Goal: Task Accomplishment & Management: Manage account settings

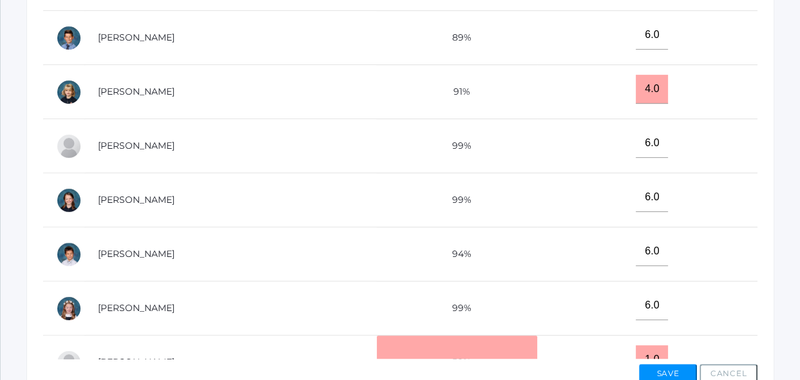
scroll to position [515, 0]
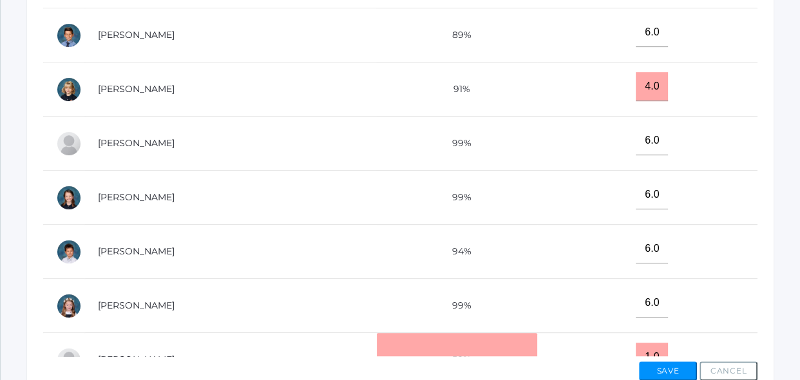
click at [628, 303] on td "6.0" at bounding box center [647, 306] width 220 height 54
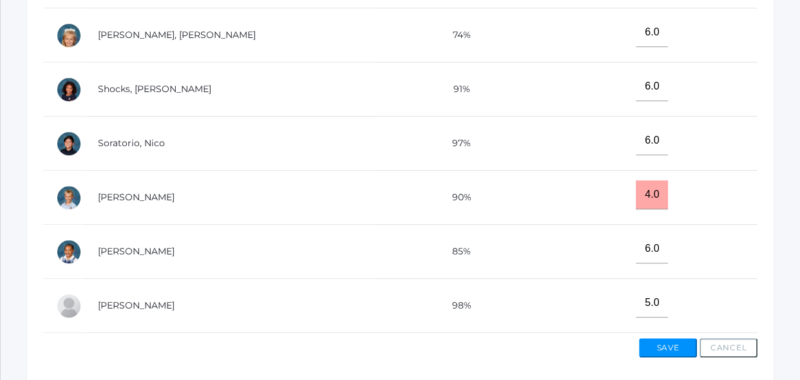
scroll to position [592, 0]
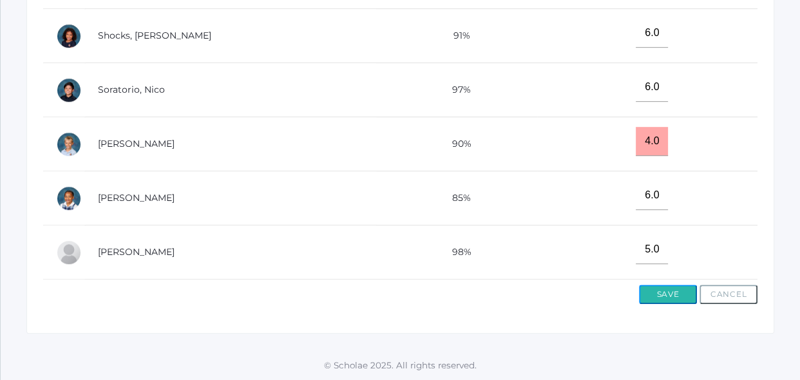
click at [679, 295] on button "Save" at bounding box center [668, 294] width 58 height 19
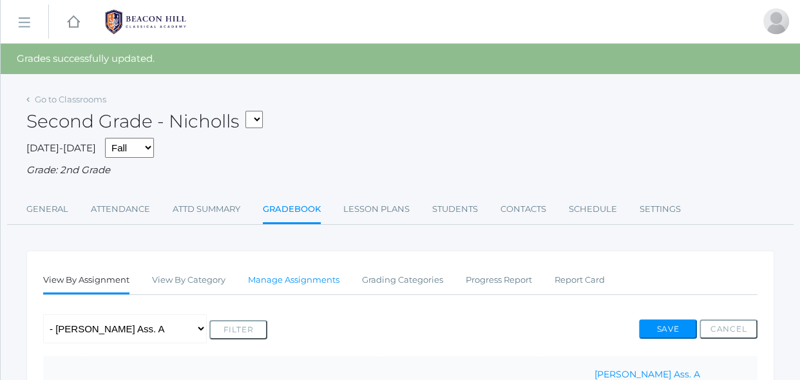
click at [313, 281] on link "Manage Assignments" at bounding box center [293, 280] width 91 height 26
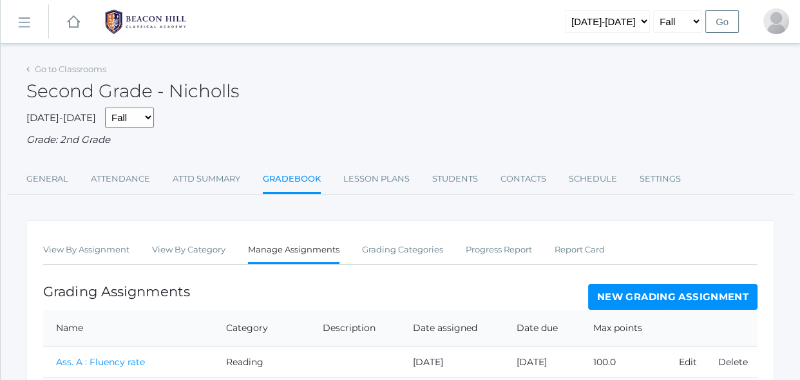
click at [602, 301] on link "New Grading Assignment" at bounding box center [672, 297] width 169 height 26
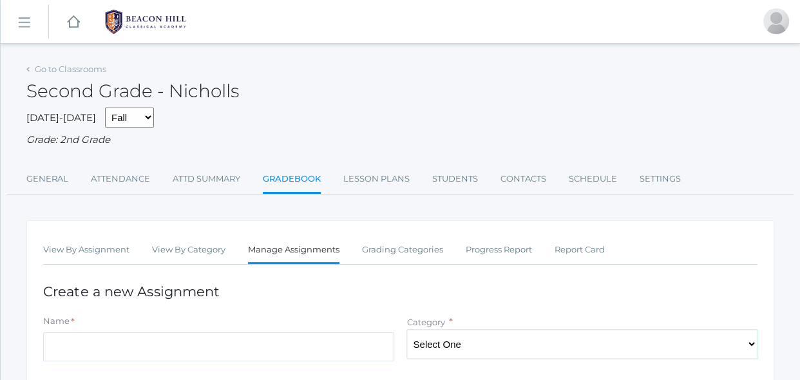
click at [462, 340] on select "Select One Spelling Grammer Composition Reading Math Concepts" at bounding box center [582, 344] width 351 height 29
select select "1256"
click at [407, 330] on select "Select One Spelling Grammer Composition Reading Math Concepts" at bounding box center [582, 344] width 351 height 29
click at [382, 345] on input "Name" at bounding box center [218, 346] width 351 height 29
click at [66, 344] on input "Ind.Practice" at bounding box center [218, 346] width 351 height 29
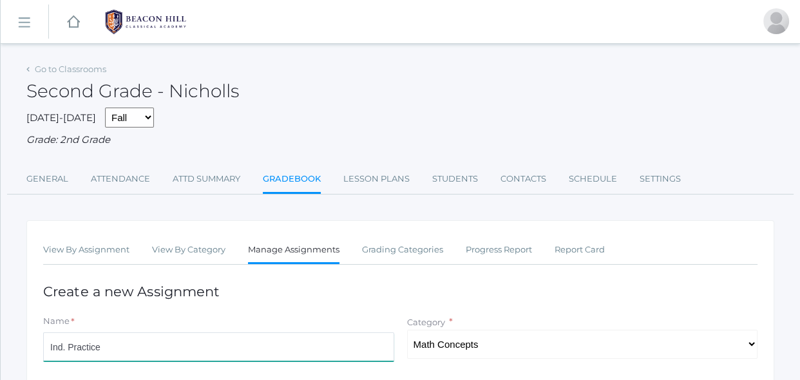
click at [113, 343] on input "Ind. Practice" at bounding box center [218, 346] width 351 height 29
type input "Ind. Practice 2.6"
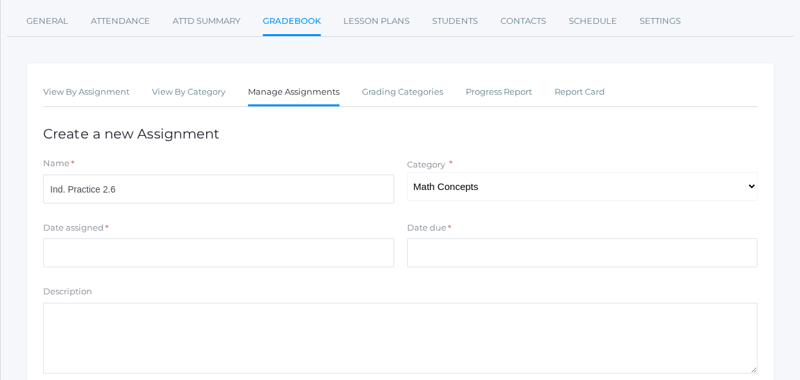
scroll to position [164, 0]
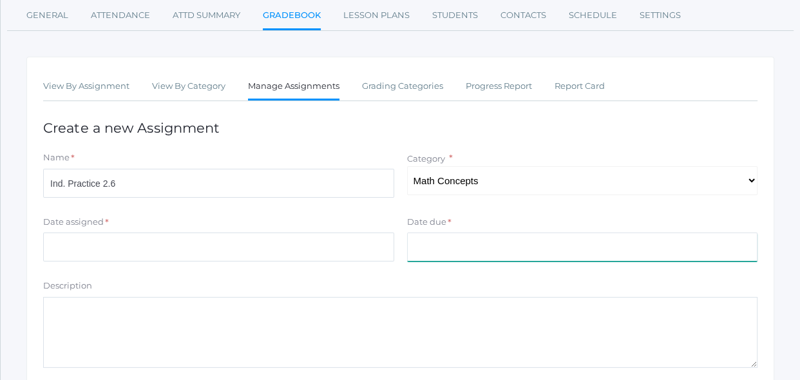
click at [426, 236] on input "Date due" at bounding box center [582, 247] width 351 height 29
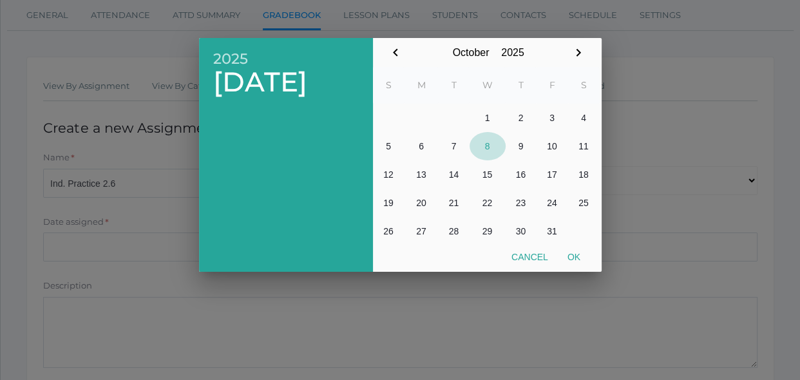
click at [489, 151] on button "8" at bounding box center [488, 146] width 36 height 28
click at [584, 258] on button "Ok" at bounding box center [574, 256] width 32 height 23
type input "[DATE]"
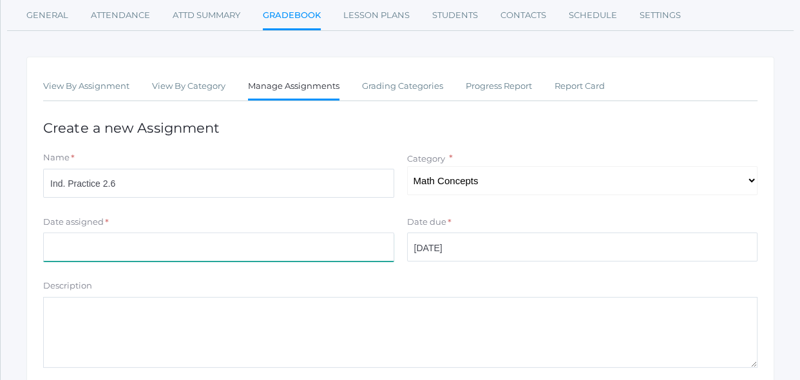
click at [347, 245] on input "Date assigned" at bounding box center [218, 247] width 351 height 29
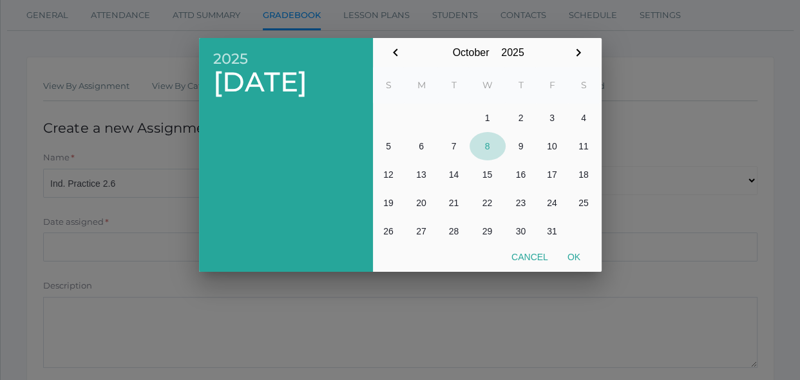
click at [490, 148] on button "8" at bounding box center [488, 146] width 36 height 28
click at [573, 256] on button "Ok" at bounding box center [574, 256] width 32 height 23
type input "[DATE]"
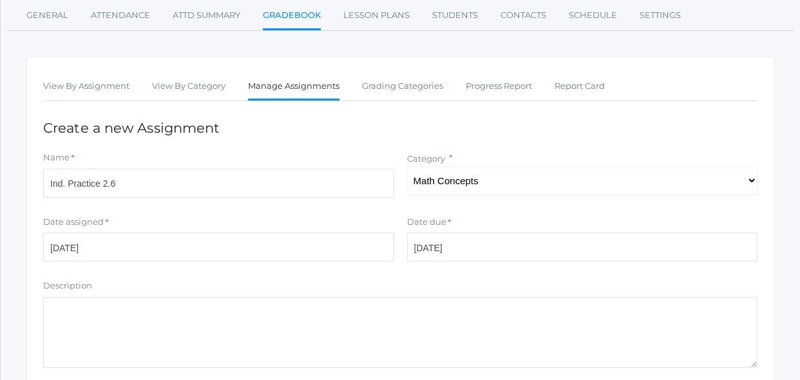
click at [558, 280] on div "Description" at bounding box center [400, 288] width 714 height 17
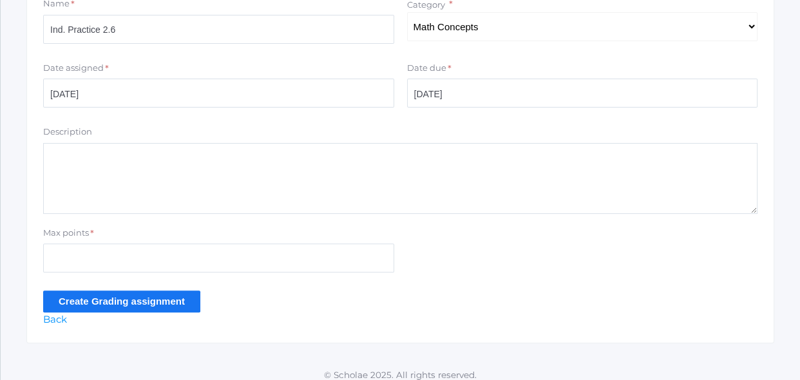
scroll to position [327, 0]
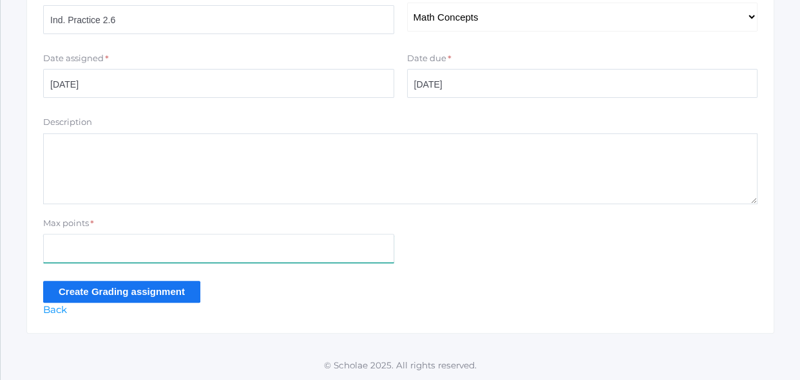
click at [249, 245] on input "Max points" at bounding box center [218, 248] width 351 height 29
type input "16"
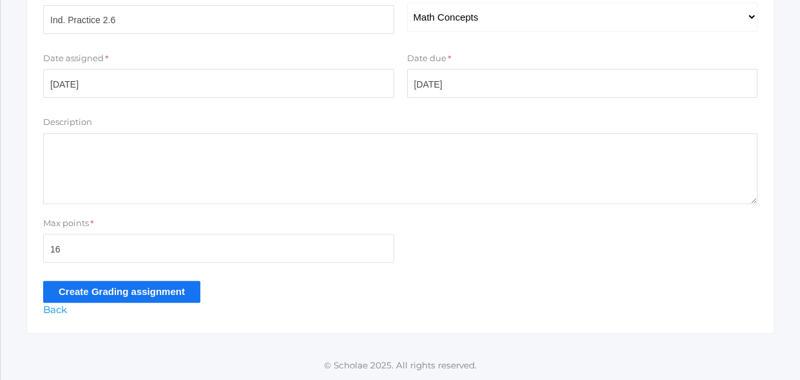
click at [202, 281] on div "Create Grading assignment" at bounding box center [400, 291] width 714 height 21
click at [189, 288] on input "Create Grading assignment" at bounding box center [121, 291] width 157 height 21
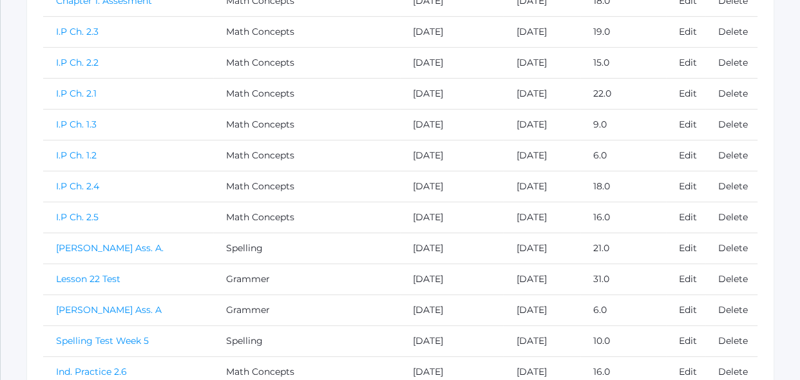
scroll to position [631, 0]
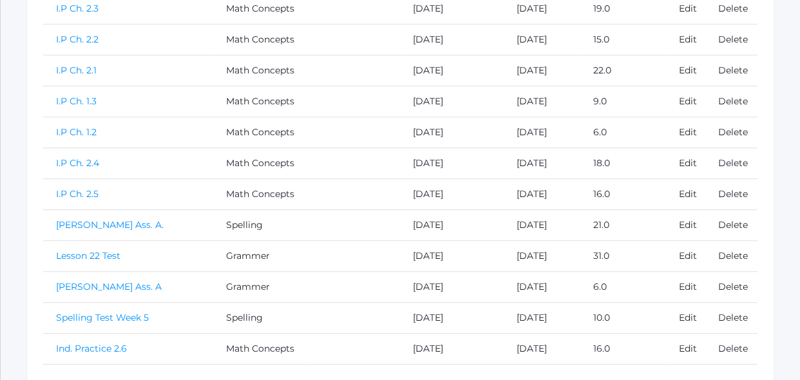
click at [103, 344] on link "Ind. Practice 2.6" at bounding box center [91, 349] width 71 height 12
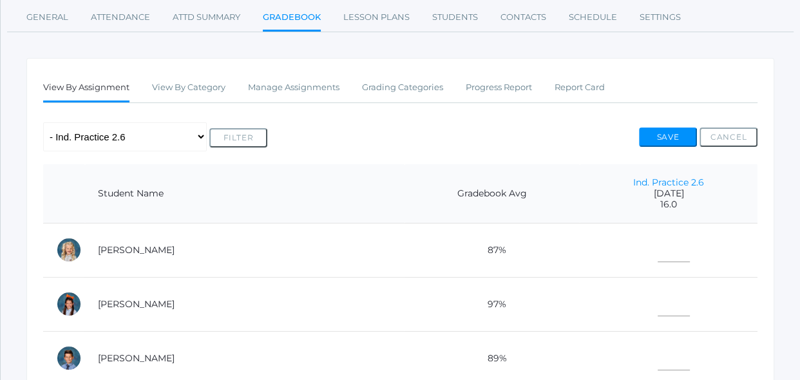
scroll to position [187, 0]
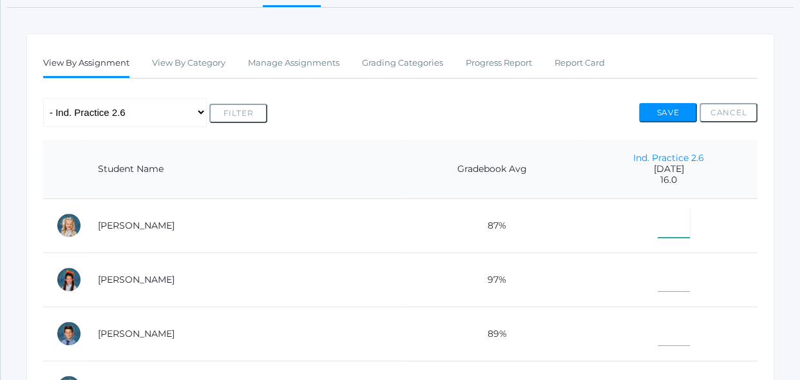
click at [665, 227] on input"] "text" at bounding box center [674, 223] width 32 height 29
type input"] "15"
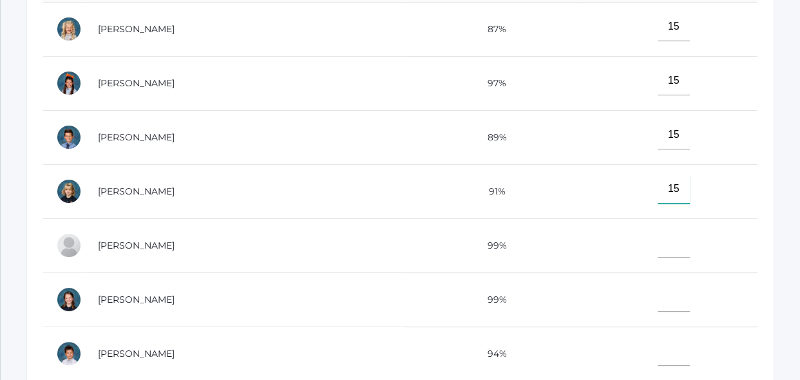
type input"] "15"
type input"] "14"
type input"] "16"
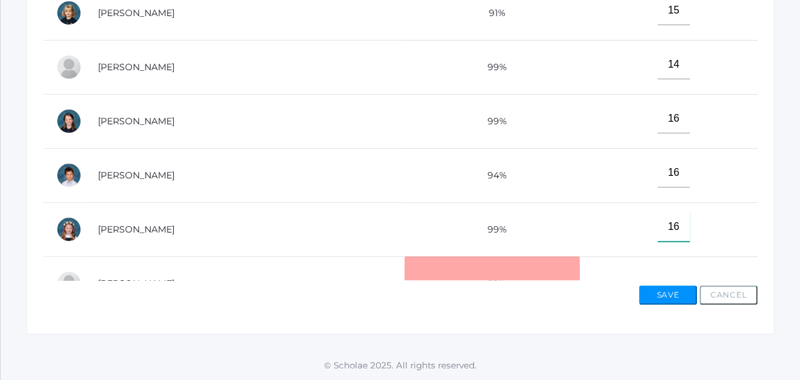
type input"] "16"
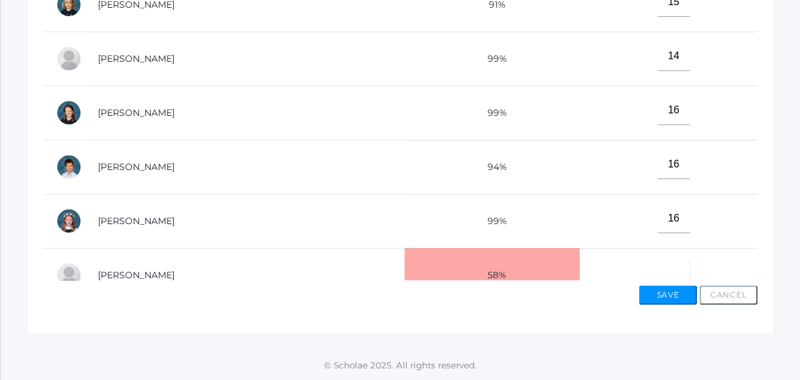
scroll to position [15, 0]
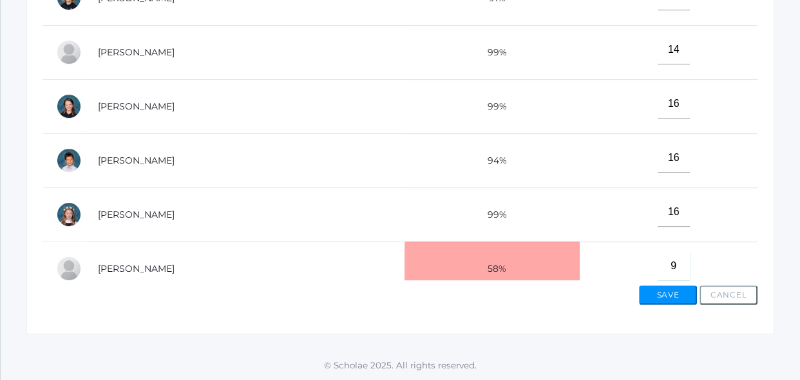
type input"] "9"
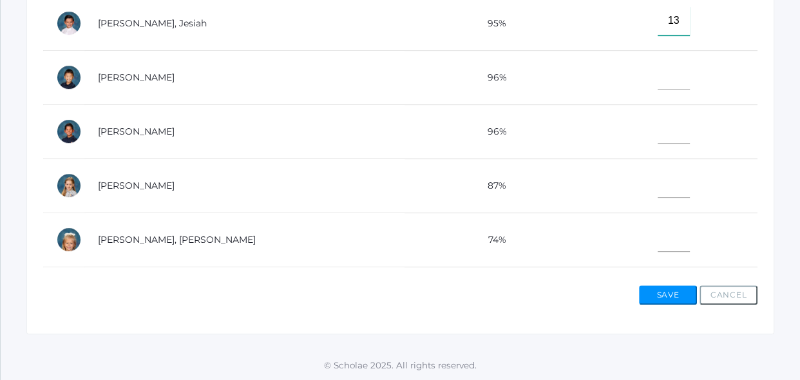
type input"] "13"
type input"] "14"
type input"] "16"
type input"] "10"
type input"] "13"
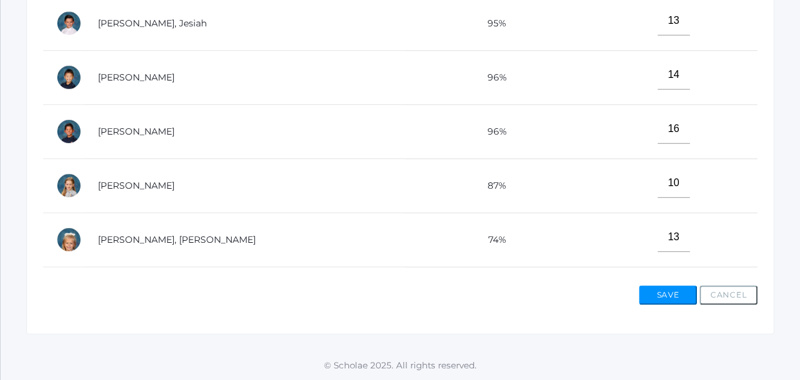
scroll to position [572, 0]
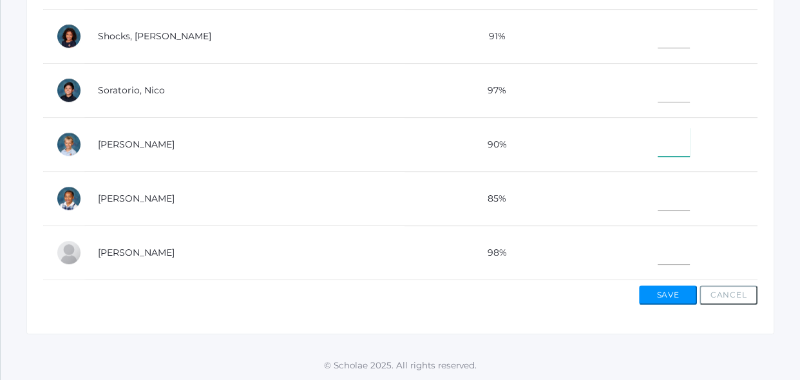
click at [658, 139] on input"] "text" at bounding box center [674, 142] width 32 height 29
type input"] "6"
click at [660, 30] on input"] "text" at bounding box center [674, 33] width 32 height 29
type input"] "6"
type input"] "15"
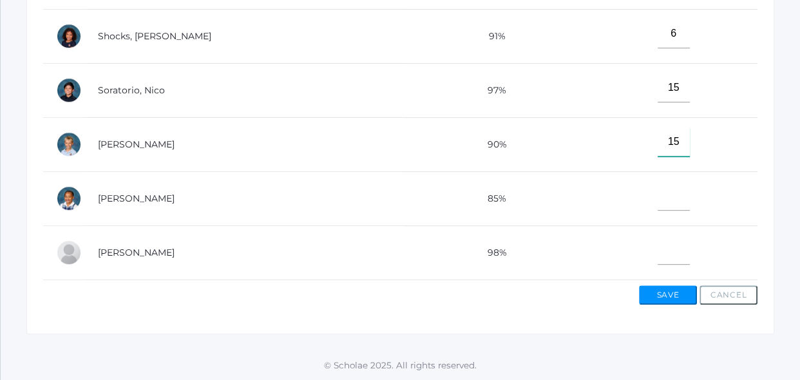
type input"] "15"
type input"] "9"
type input"] "13"
click at [660, 290] on button "Save" at bounding box center [668, 294] width 58 height 19
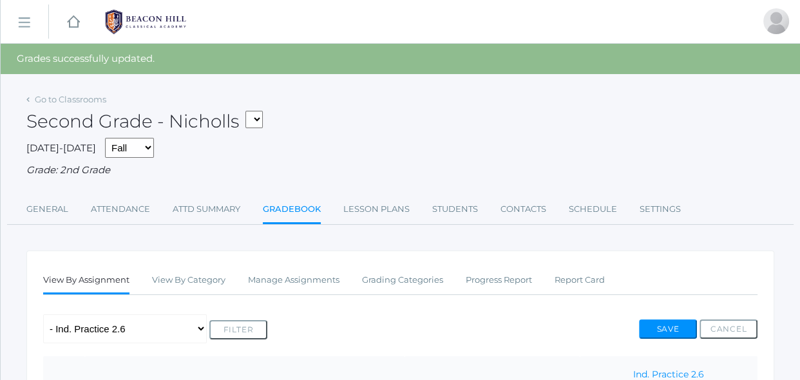
click at [641, 276] on ul "View By Assignment View By Category Manage Assignments Grading Categories Progr…" at bounding box center [400, 281] width 714 height 28
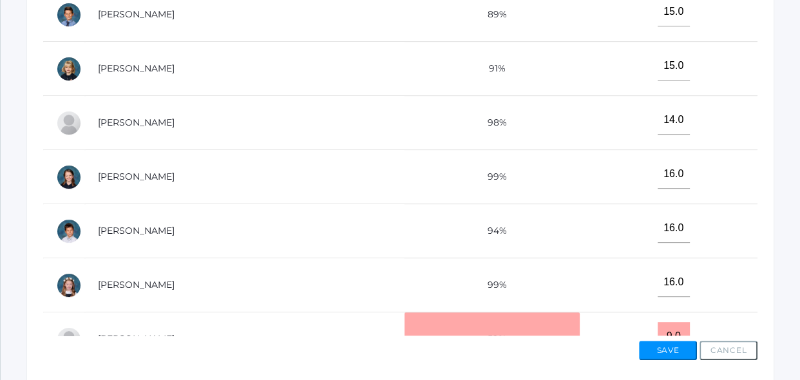
scroll to position [538, 0]
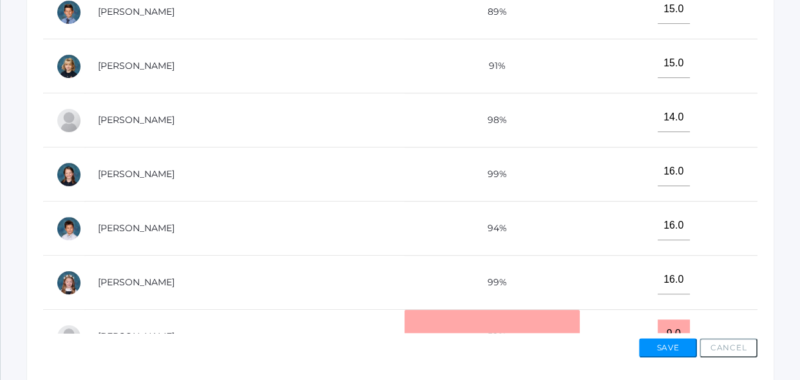
click at [612, 303] on td "16.0" at bounding box center [669, 283] width 178 height 54
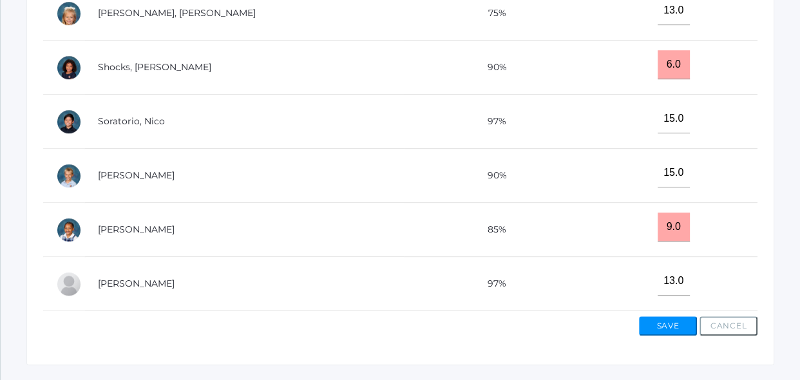
scroll to position [562, 0]
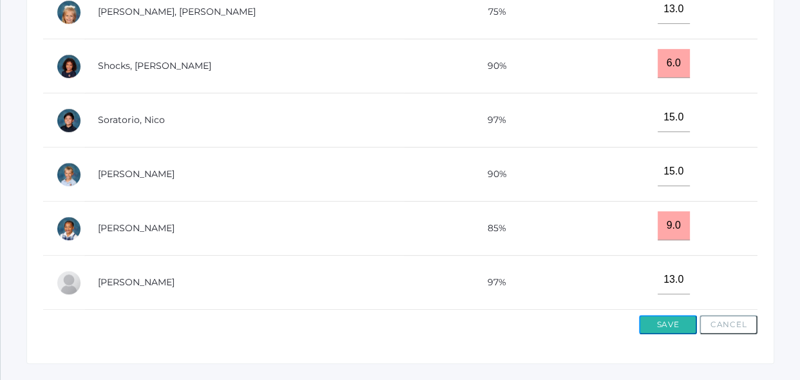
click at [669, 330] on button "Save" at bounding box center [668, 324] width 58 height 19
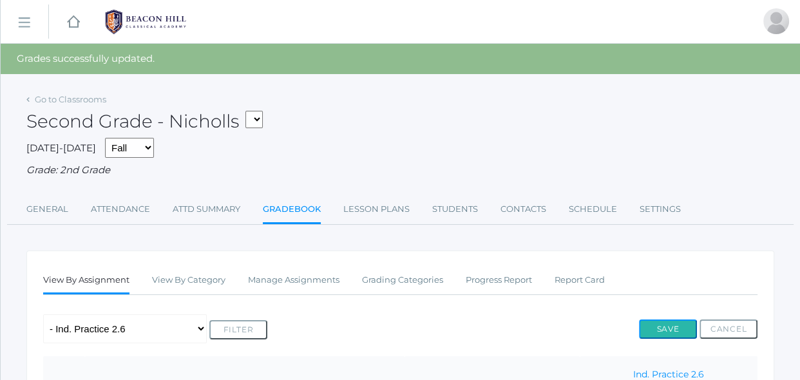
click at [669, 330] on button "Save" at bounding box center [668, 328] width 58 height 19
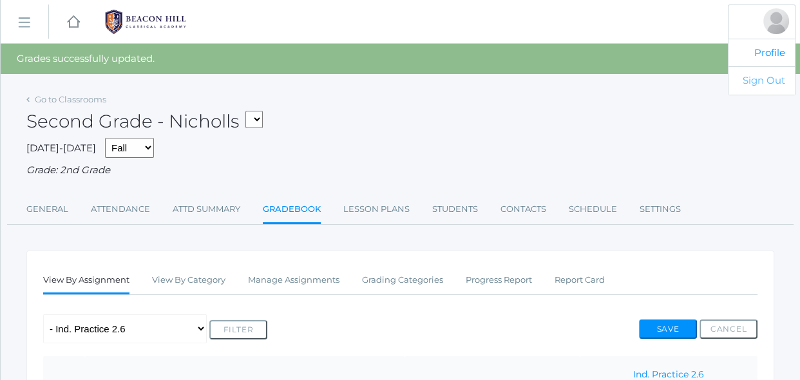
click at [768, 81] on link "Sign Out" at bounding box center [761, 80] width 66 height 28
